Goal: Information Seeking & Learning: Learn about a topic

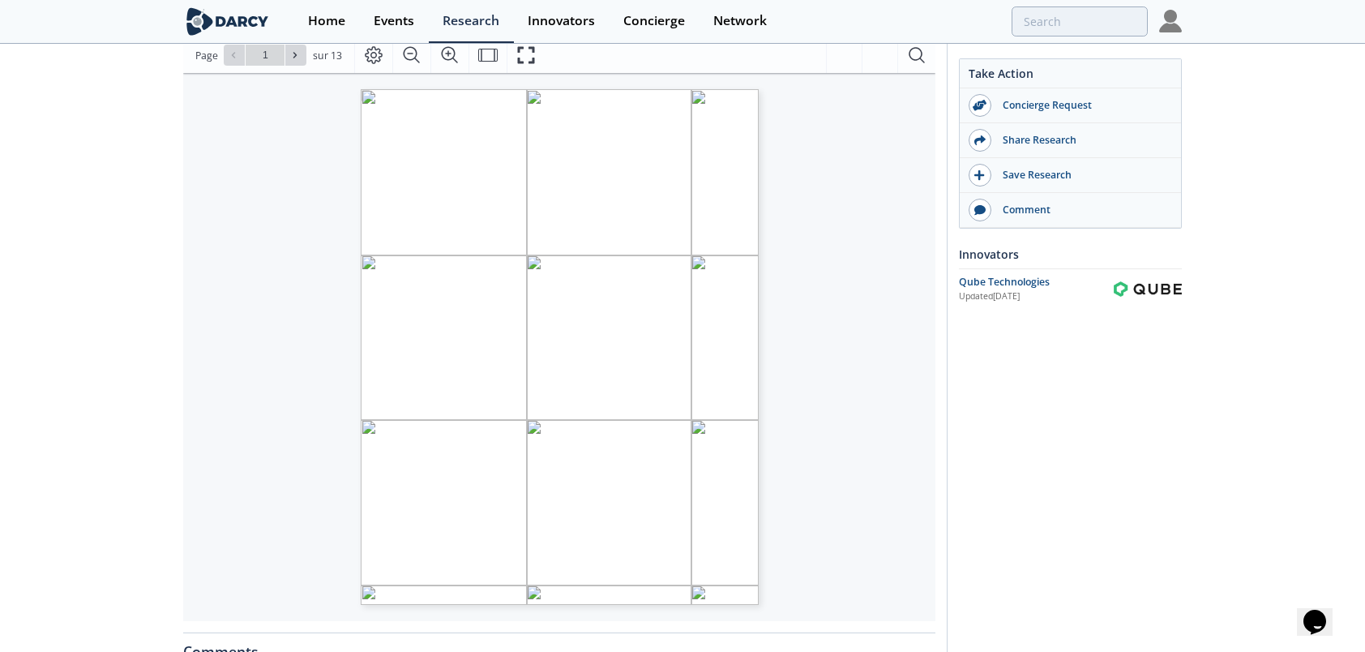
scroll to position [243, 0]
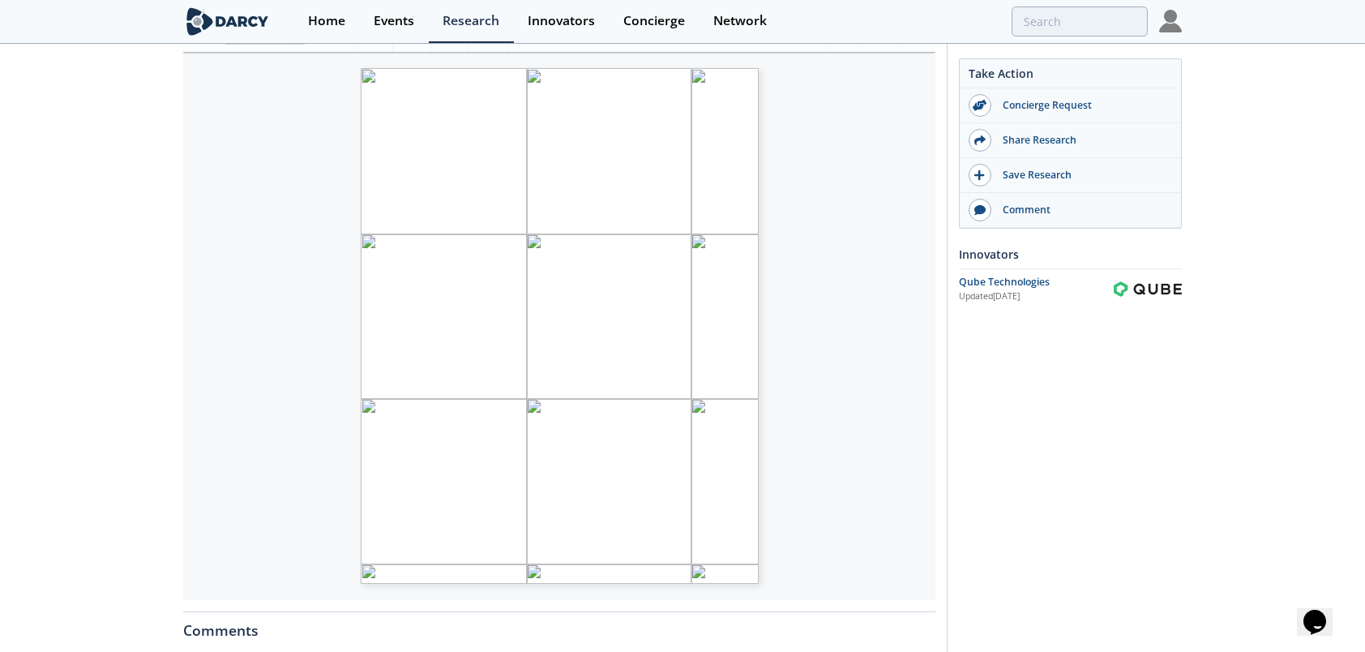
drag, startPoint x: 1243, startPoint y: 379, endPoint x: 1161, endPoint y: 387, distance: 83.1
click at [1245, 379] on div "Qube Technologies - Blind Testing Results Other • Updated November 4, 2022 High…" at bounding box center [682, 380] width 1365 height 1157
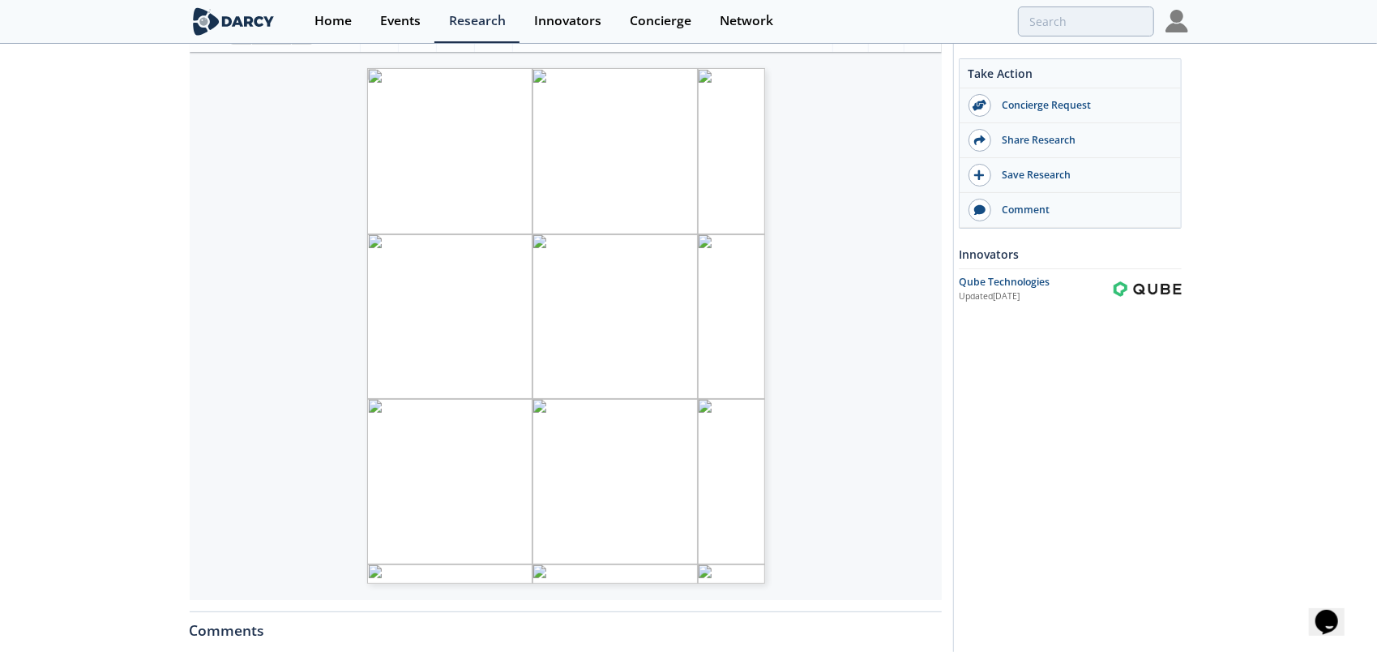
drag, startPoint x: 571, startPoint y: 417, endPoint x: 511, endPoint y: 242, distance: 185.1
click at [517, 245] on span "Page 1" at bounding box center [946, 426] width 1106 height 524
click at [532, 151] on span "Continuous Monitoring" at bounding box center [511, 153] width 212 height 19
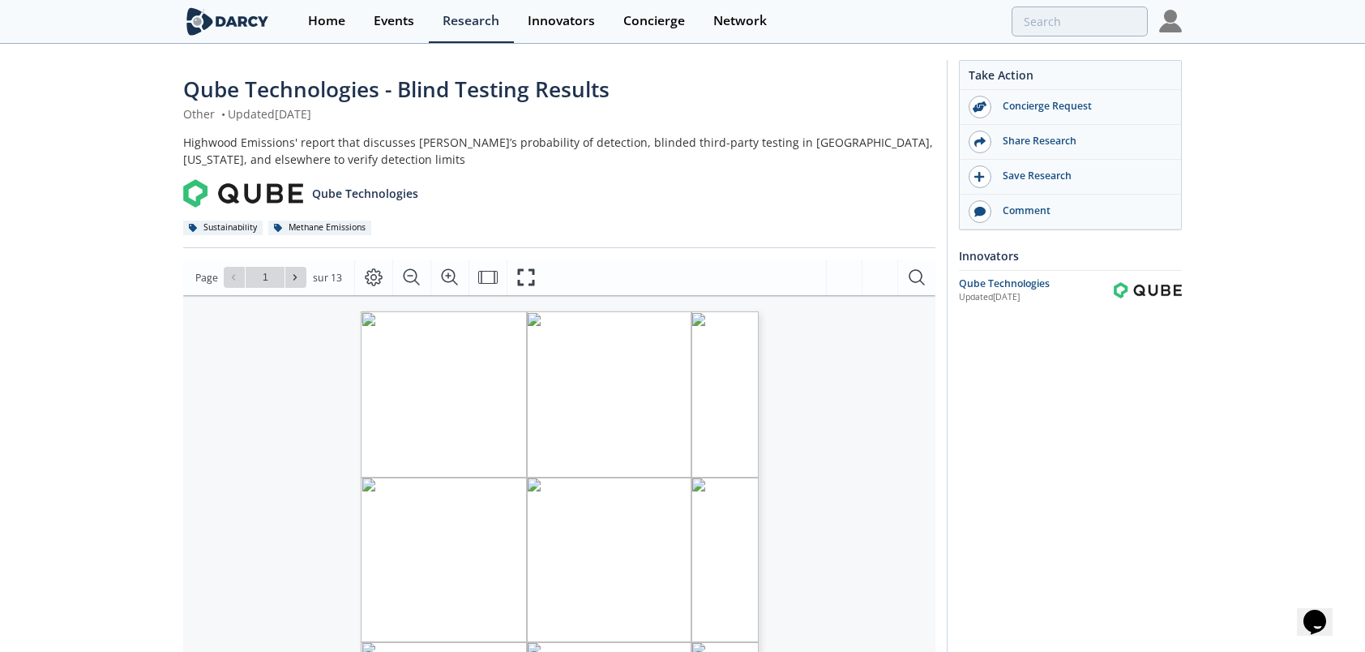
scroll to position [0, 0]
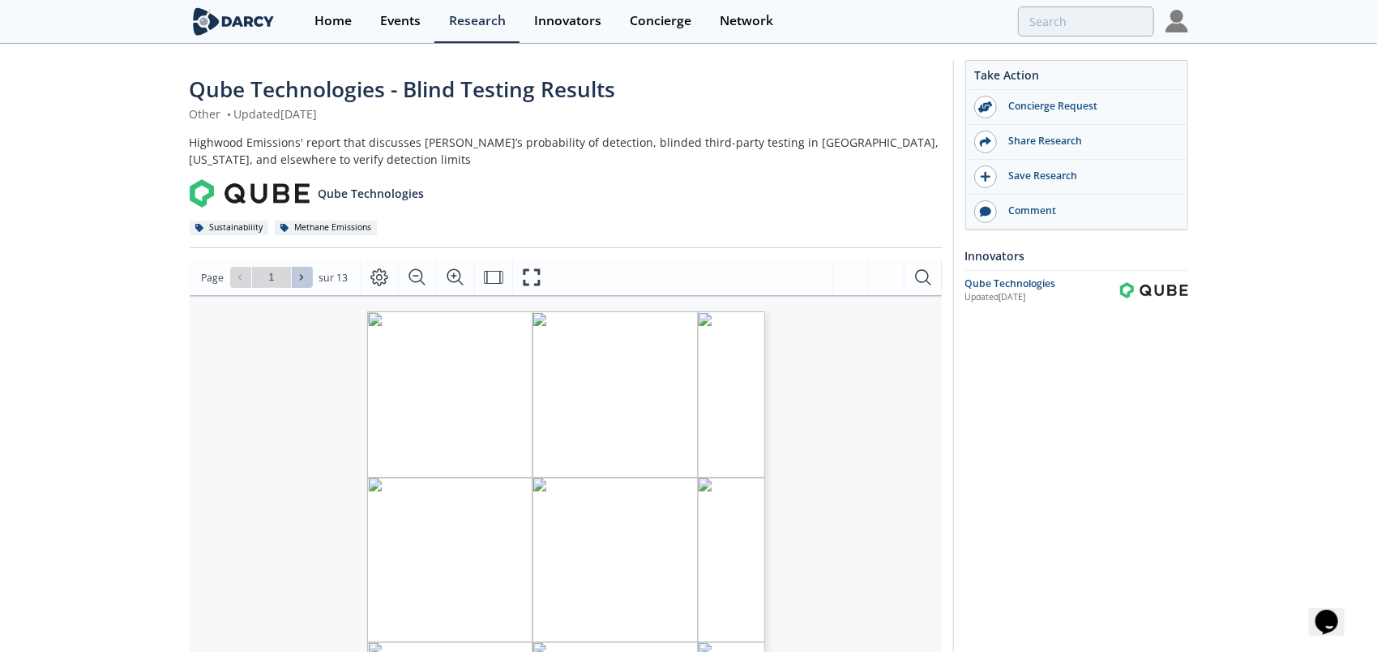
click at [296, 271] on button at bounding box center [302, 277] width 21 height 21
type input "2"
click at [296, 271] on button at bounding box center [302, 277] width 21 height 21
type input "3"
click at [297, 271] on button at bounding box center [302, 277] width 21 height 21
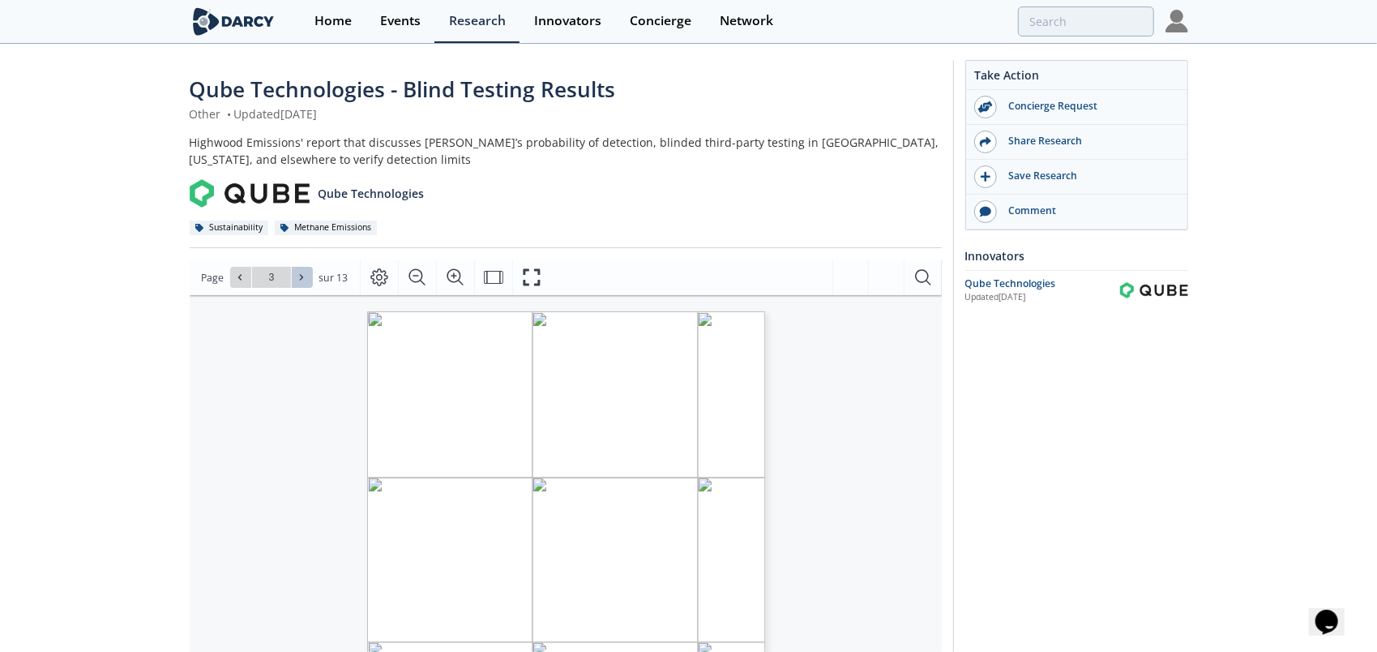
type input "4"
click at [300, 276] on icon at bounding box center [301, 278] width 3 height 6
type input "5"
type input "6"
type input "7"
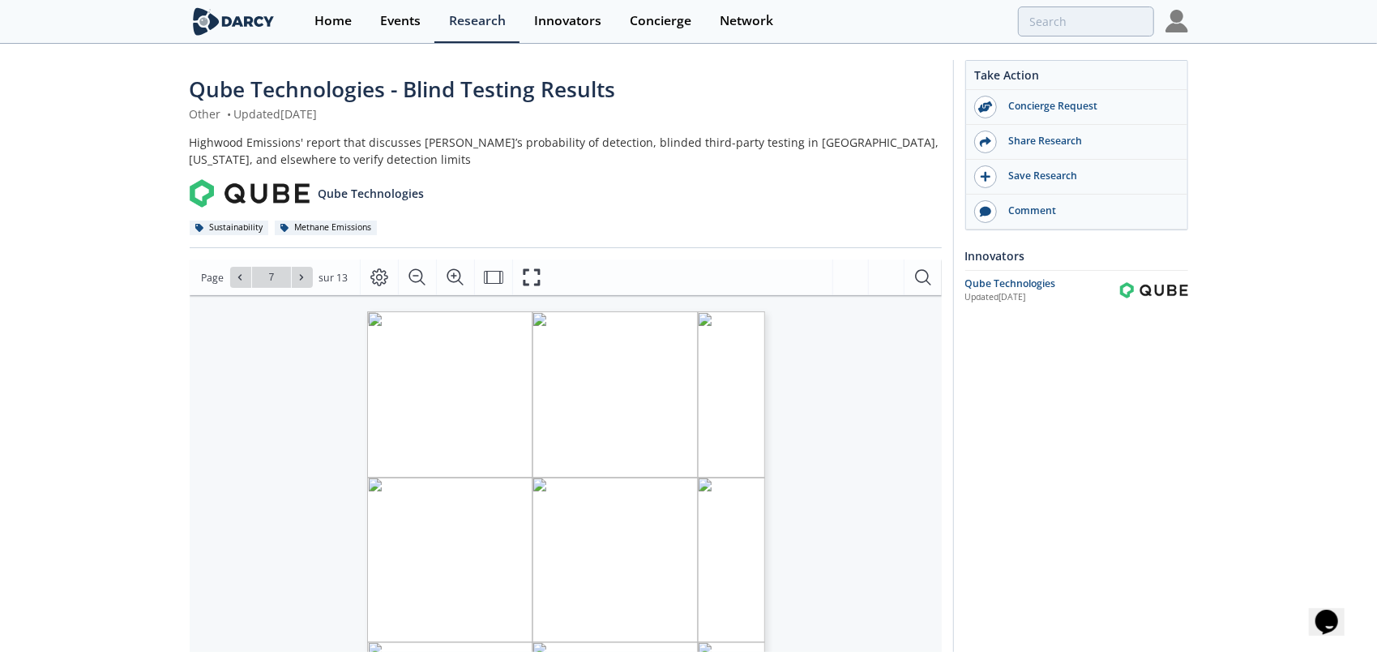
type input "8"
type input "10"
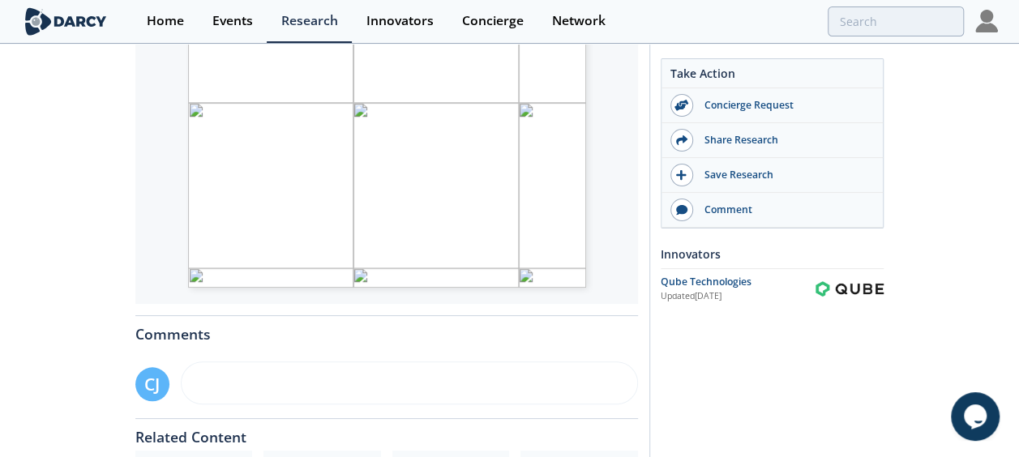
scroll to position [567, 0]
